Goal: Find specific page/section: Find specific page/section

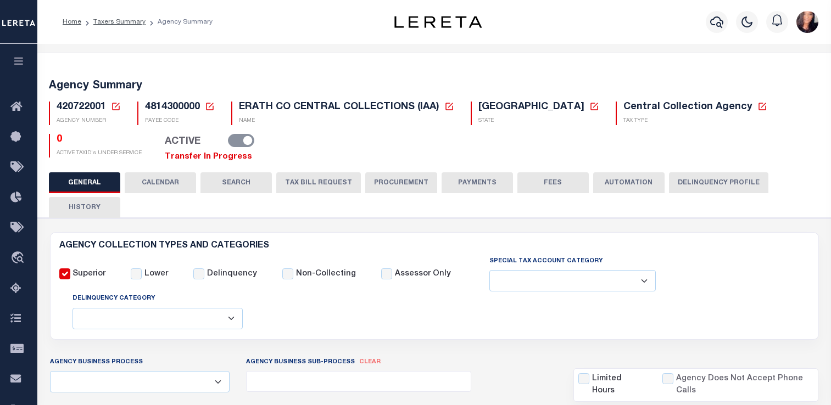
select select
click at [138, 25] on link "Taxers Summary" at bounding box center [119, 22] width 52 height 7
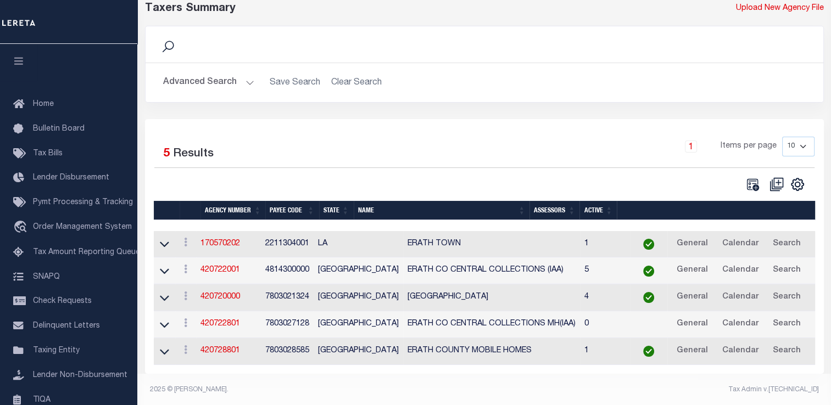
scroll to position [55, 0]
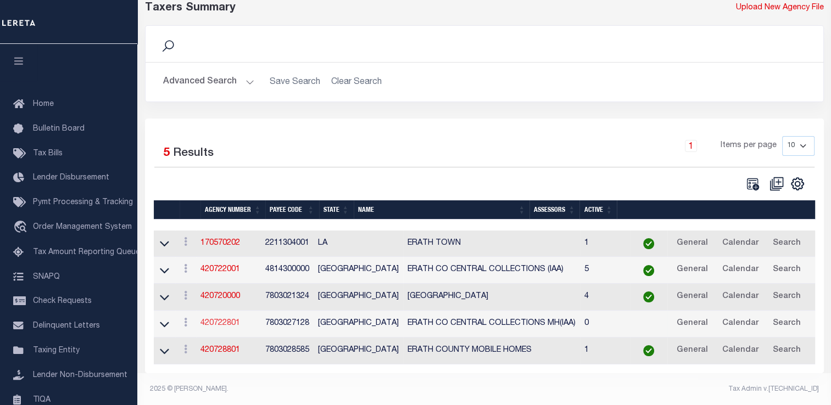
click at [215, 326] on link "420722801" at bounding box center [220, 324] width 40 height 8
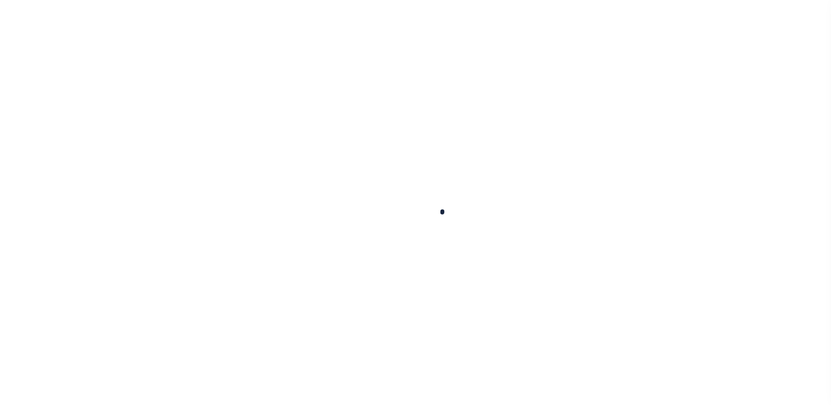
select select
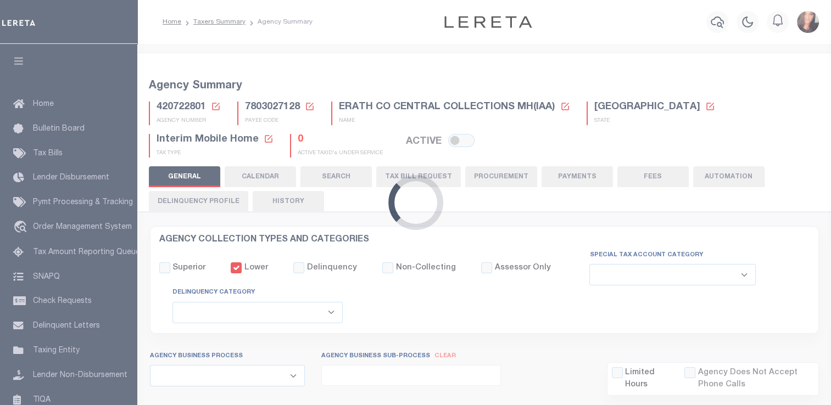
checkbox input "false"
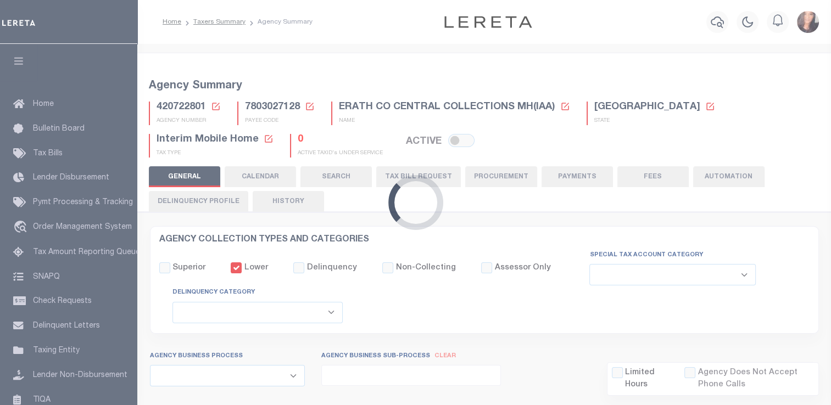
checkbox input "false"
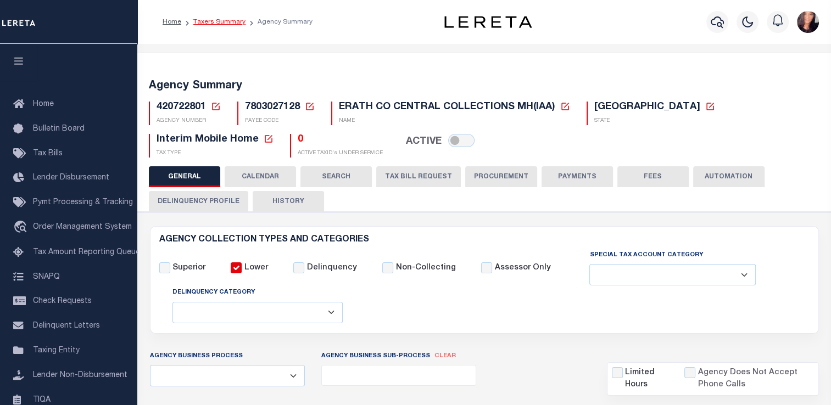
click at [222, 23] on link "Taxers Summary" at bounding box center [219, 22] width 52 height 7
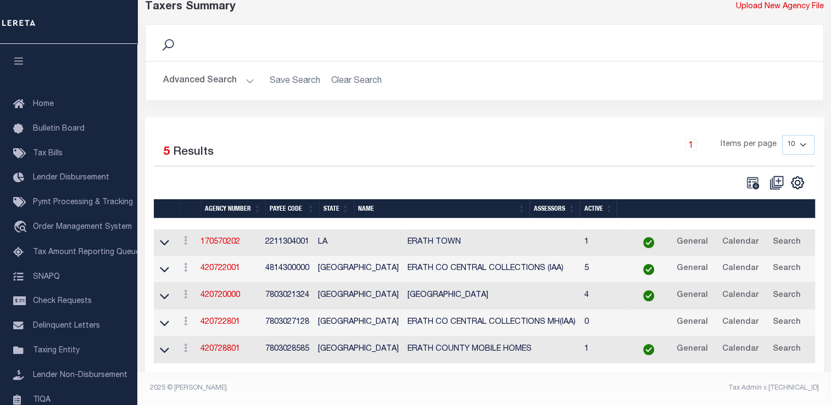
scroll to position [61, 0]
click at [221, 265] on link "420722001" at bounding box center [220, 269] width 40 height 8
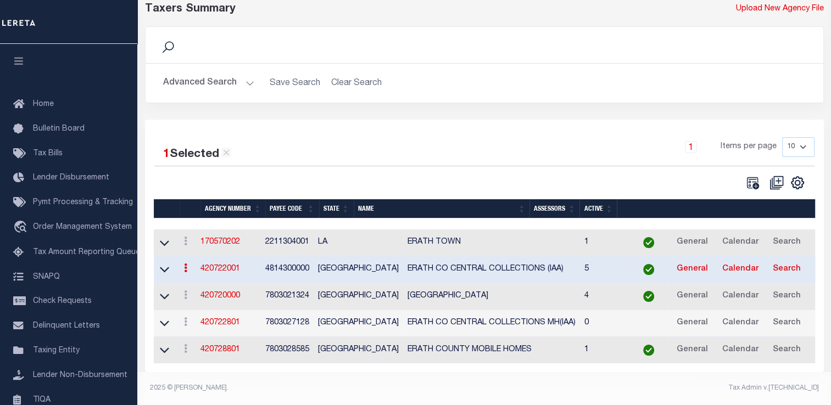
scroll to position [59, 0]
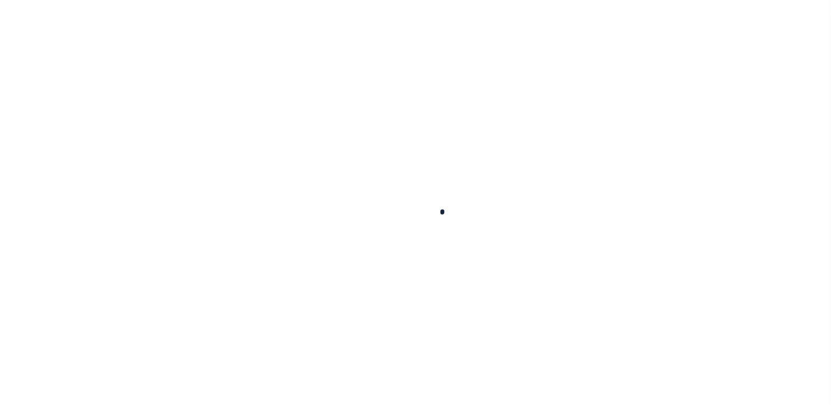
select select
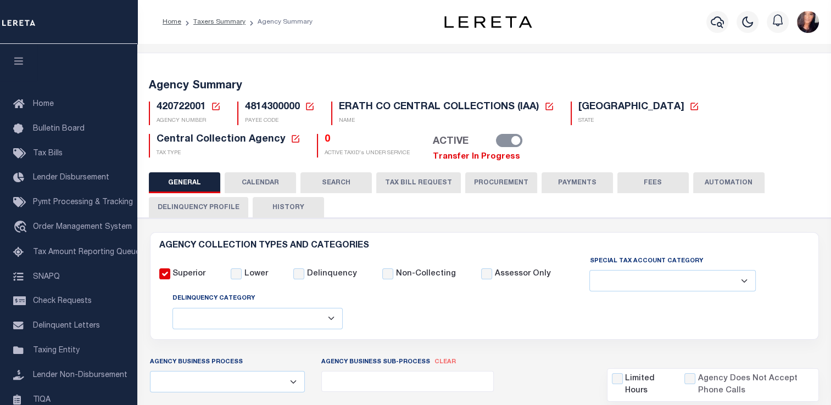
checkbox input "false"
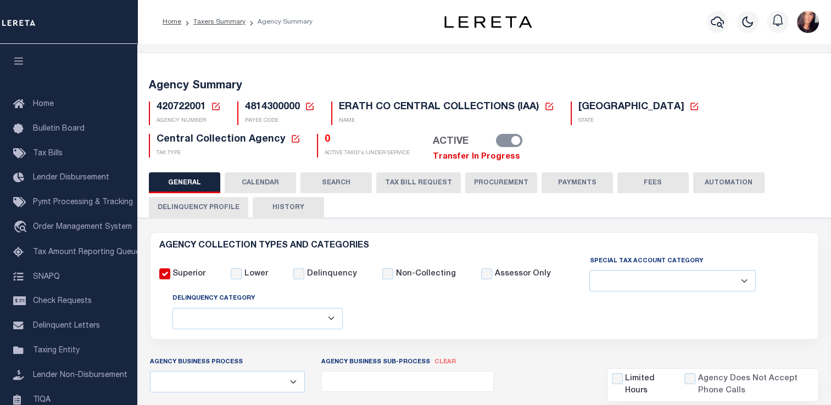
type input "4814300000"
drag, startPoint x: 204, startPoint y: 110, endPoint x: 156, endPoint y: 108, distance: 48.4
click at [156, 108] on span "420722001" at bounding box center [180, 107] width 49 height 10
copy span "420722001"
click at [491, 232] on div "AGENCY COLLECTION TYPES AND CATEGORIES Superior Lower Delinquency Non-Collecting" at bounding box center [484, 286] width 669 height 108
